Goal: Transaction & Acquisition: Download file/media

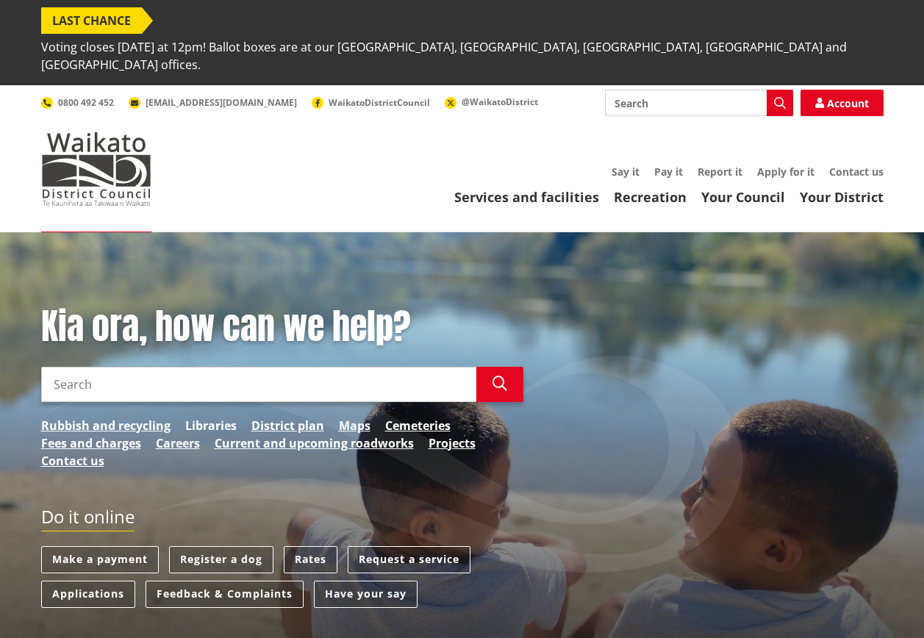
click at [220, 417] on link "Libraries" at bounding box center [210, 426] width 51 height 18
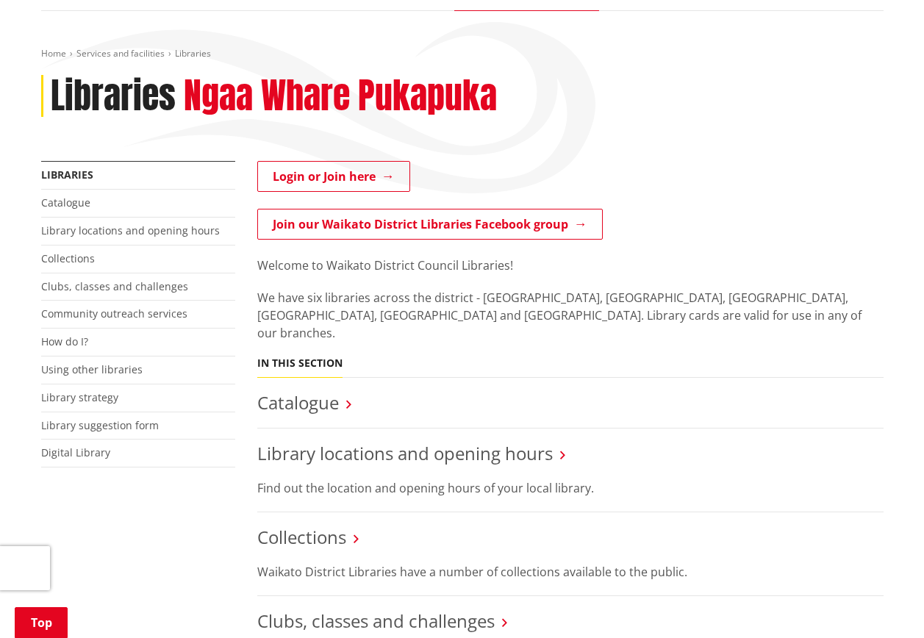
scroll to position [220, 0]
click at [61, 168] on link "Libraries" at bounding box center [67, 175] width 52 height 14
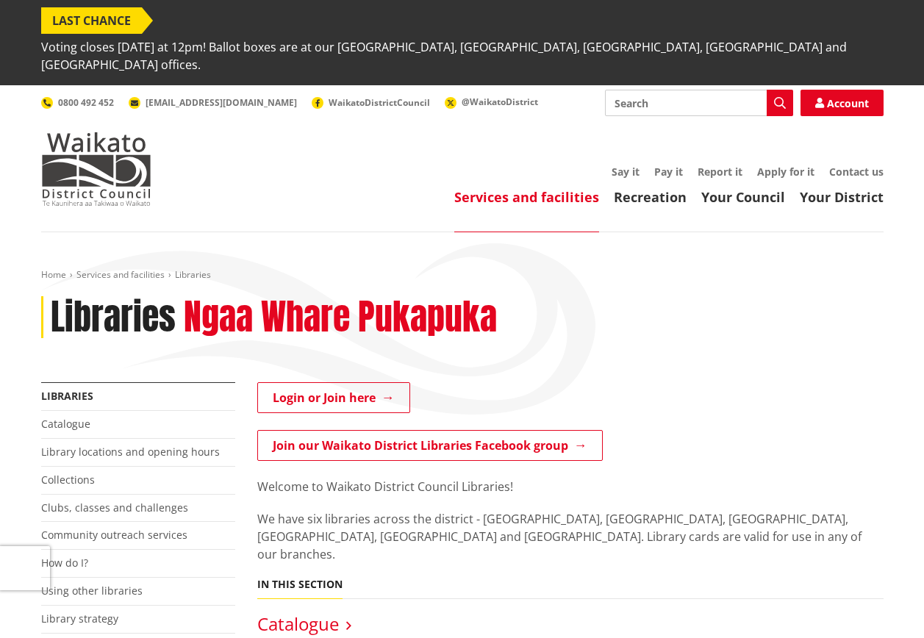
click at [334, 611] on link "Catalogue" at bounding box center [298, 623] width 82 height 24
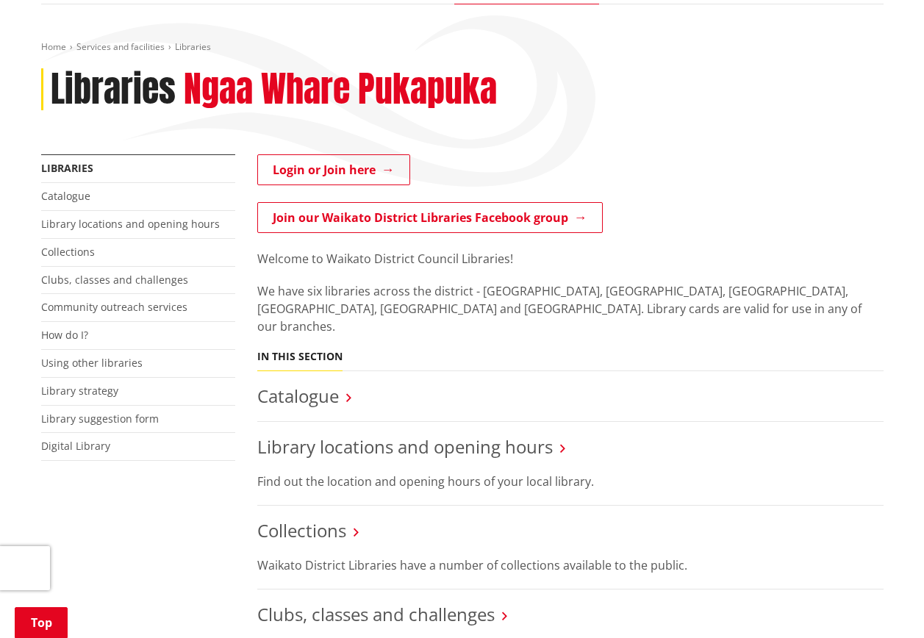
scroll to position [206, 0]
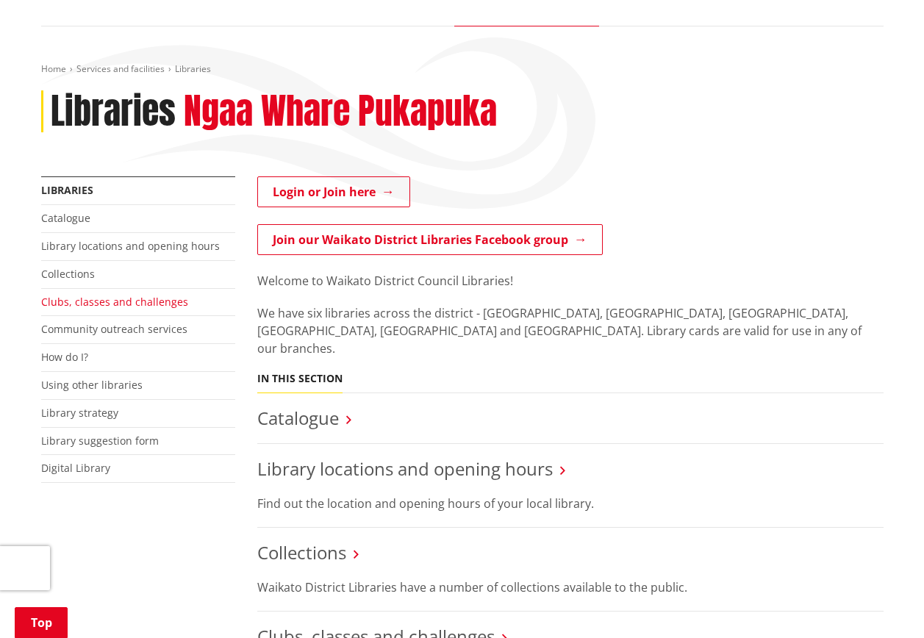
click at [128, 295] on link "Clubs, classes and challenges" at bounding box center [114, 302] width 147 height 14
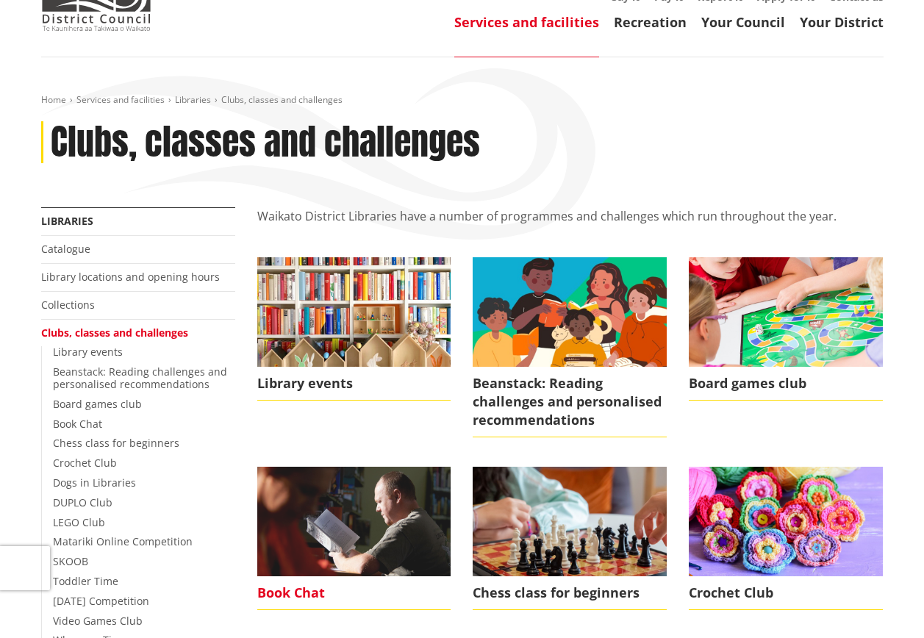
scroll to position [294, 0]
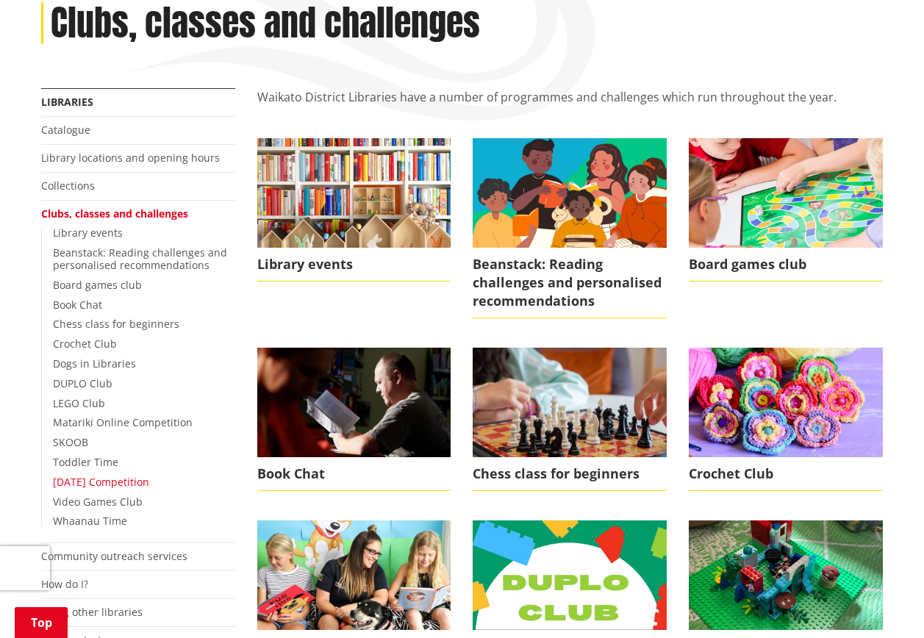
click at [145, 475] on link "[DATE] Competition" at bounding box center [101, 482] width 96 height 14
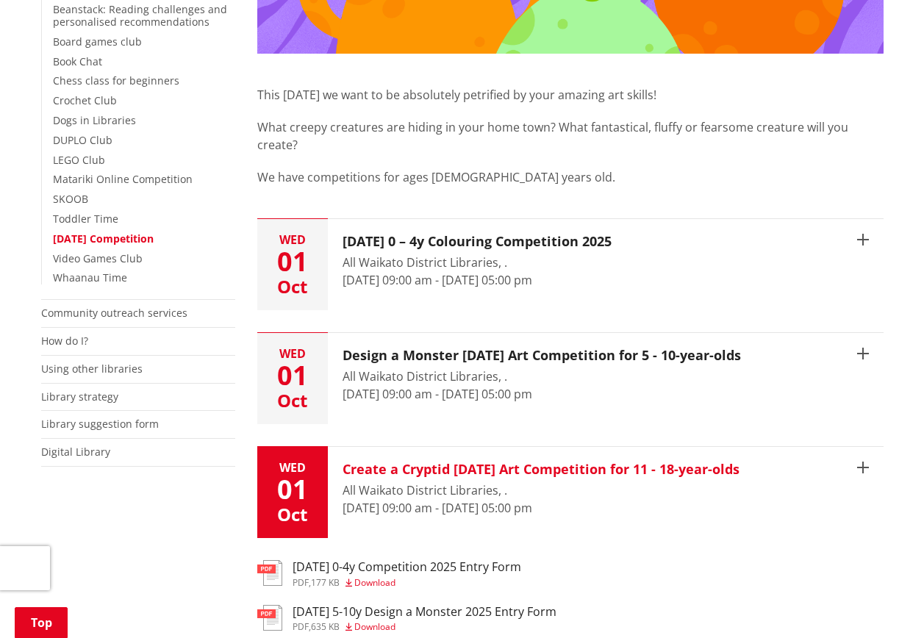
scroll to position [441, 0]
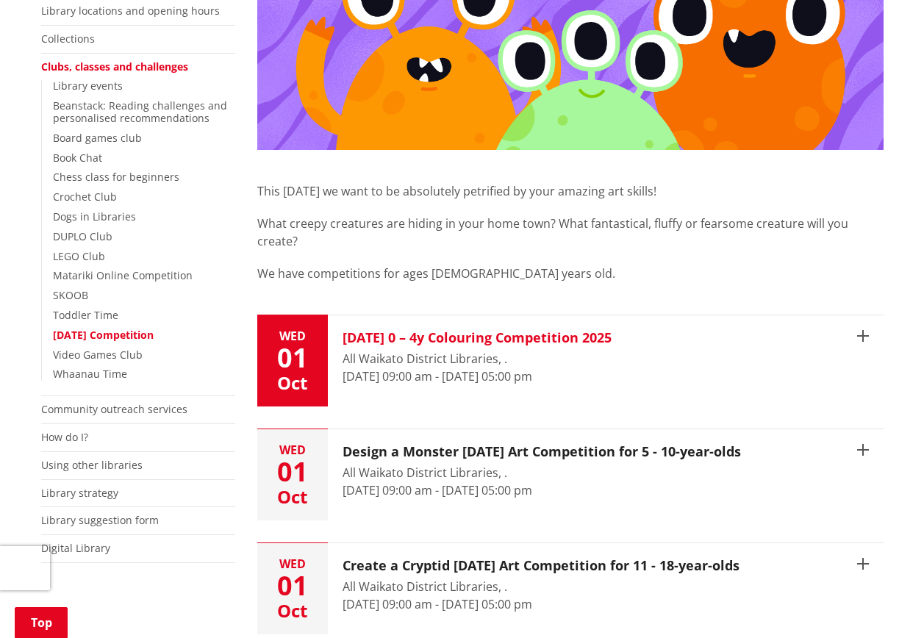
click at [446, 330] on h3 "[DATE] 0 – 4y Colouring Competition 2025" at bounding box center [476, 338] width 269 height 16
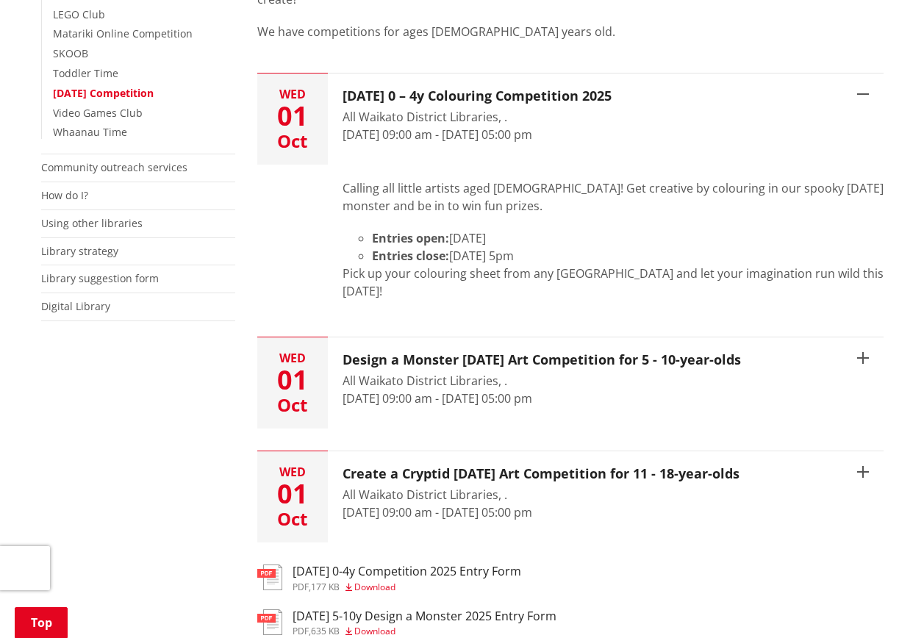
scroll to position [882, 0]
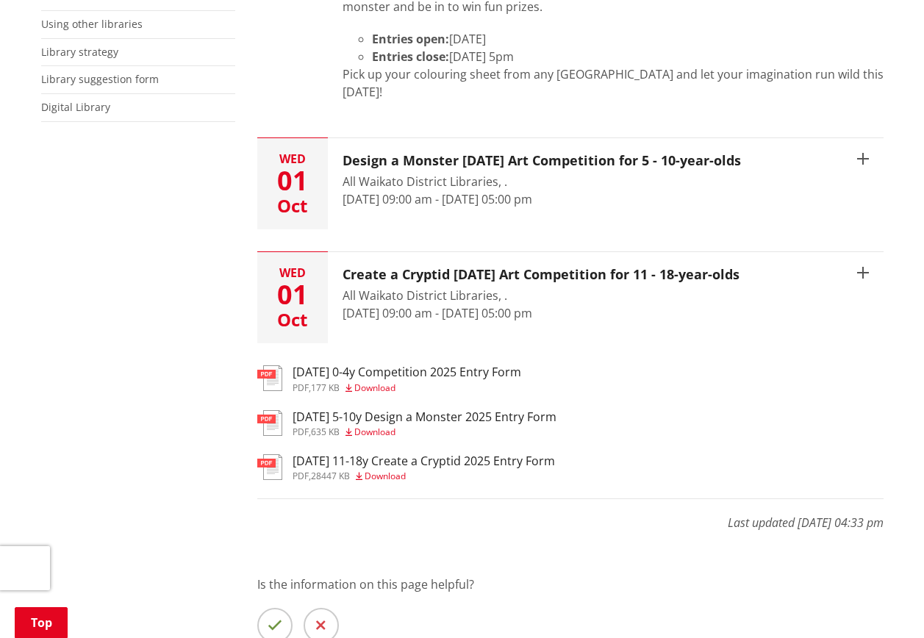
click at [369, 381] on span "Download" at bounding box center [374, 387] width 41 height 12
